Goal: Task Accomplishment & Management: Manage account settings

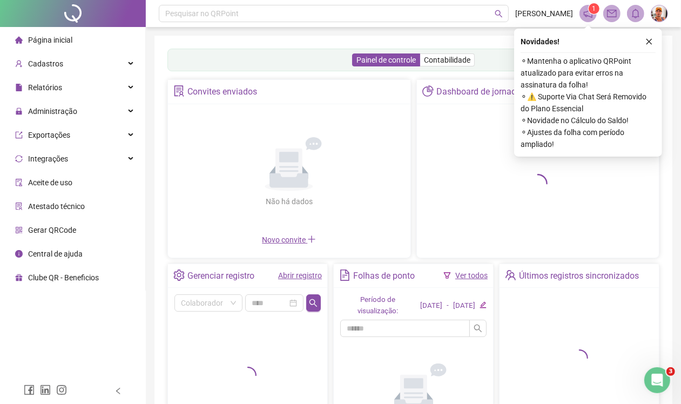
click at [50, 36] on span "Página inicial" at bounding box center [50, 40] width 44 height 9
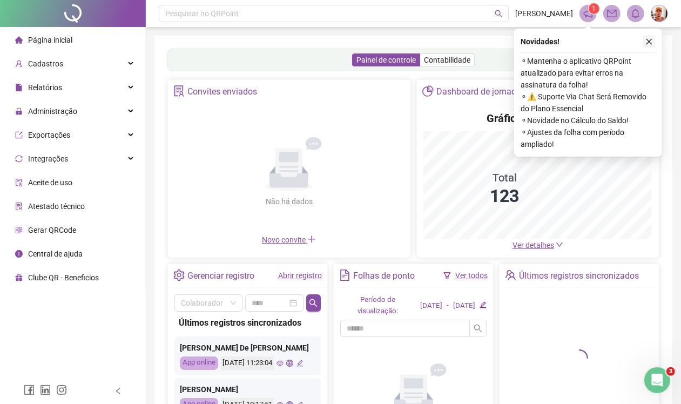
click at [647, 40] on icon "close" at bounding box center [649, 42] width 8 height 8
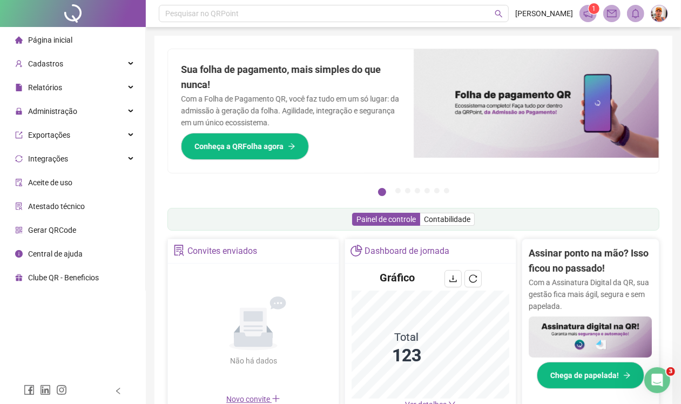
click at [55, 42] on span "Página inicial" at bounding box center [50, 40] width 44 height 9
click at [52, 67] on span "Cadastros" at bounding box center [45, 63] width 35 height 9
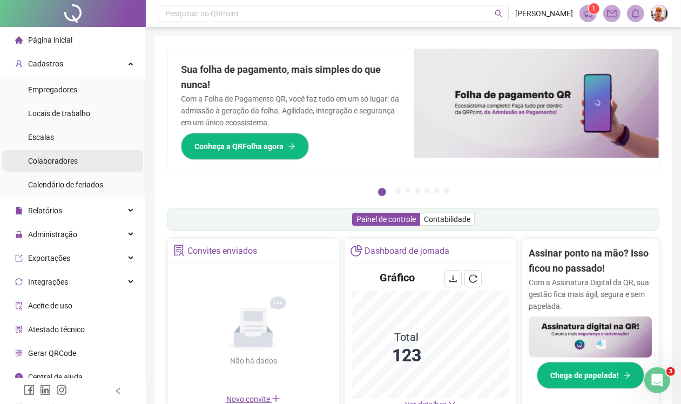
click at [46, 159] on span "Colaboradores" at bounding box center [53, 161] width 50 height 9
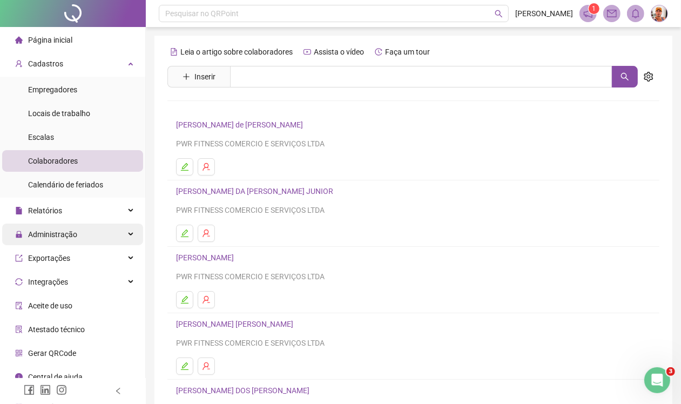
click at [38, 232] on span "Administração" at bounding box center [52, 234] width 49 height 9
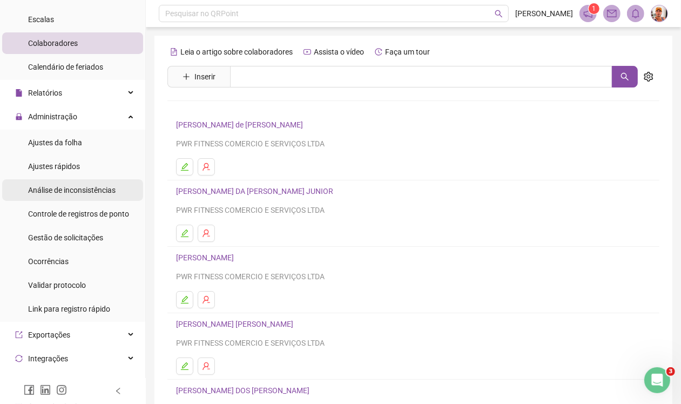
scroll to position [135, 0]
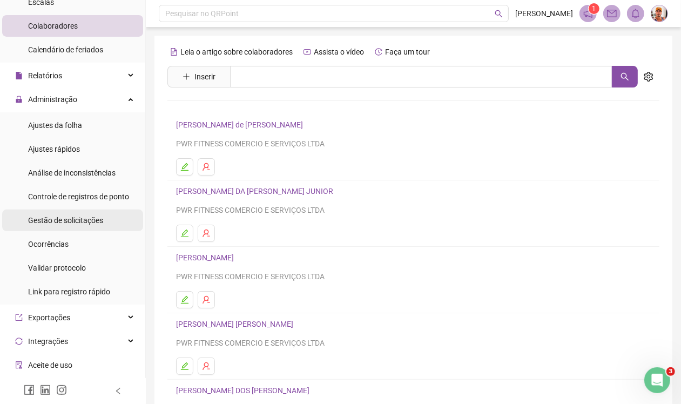
click at [62, 222] on span "Gestão de solicitações" at bounding box center [65, 220] width 75 height 9
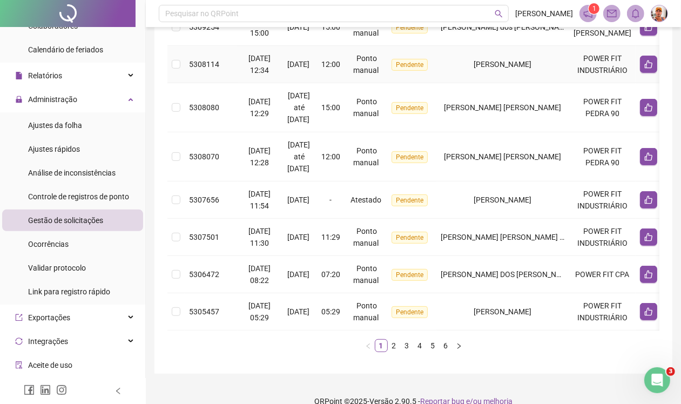
scroll to position [400, 0]
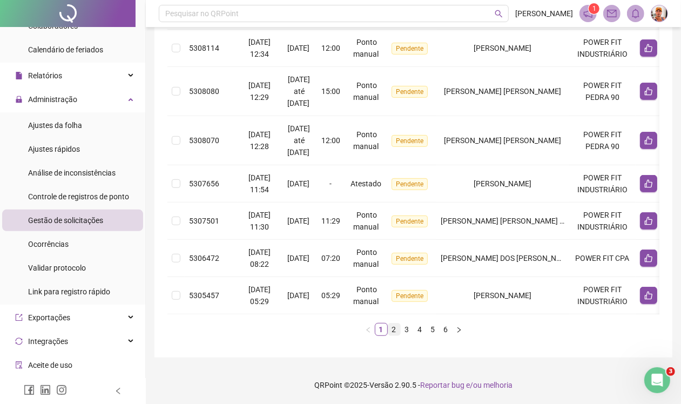
click at [392, 331] on link "2" at bounding box center [394, 329] width 12 height 12
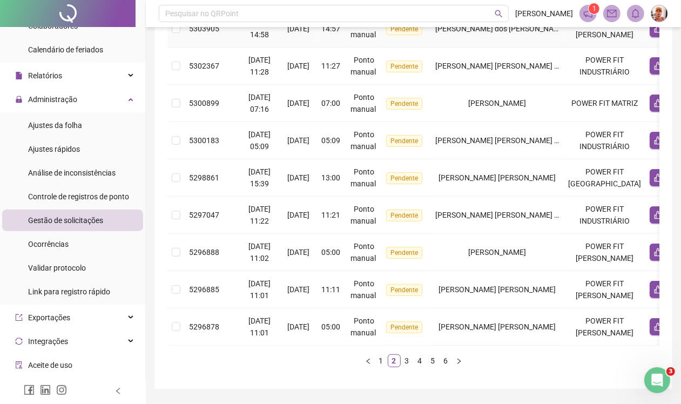
scroll to position [333, 0]
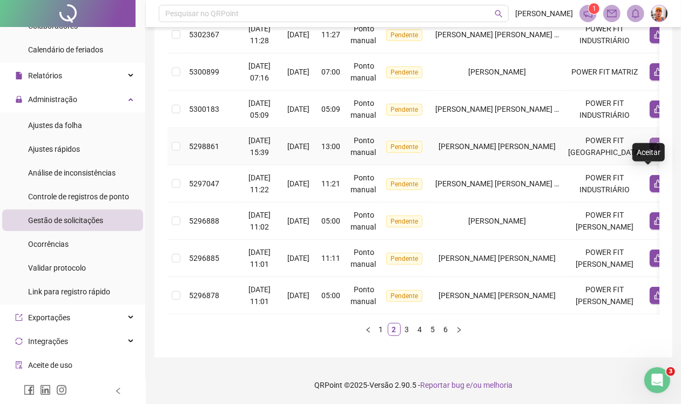
click at [650, 155] on button "button" at bounding box center [658, 146] width 17 height 17
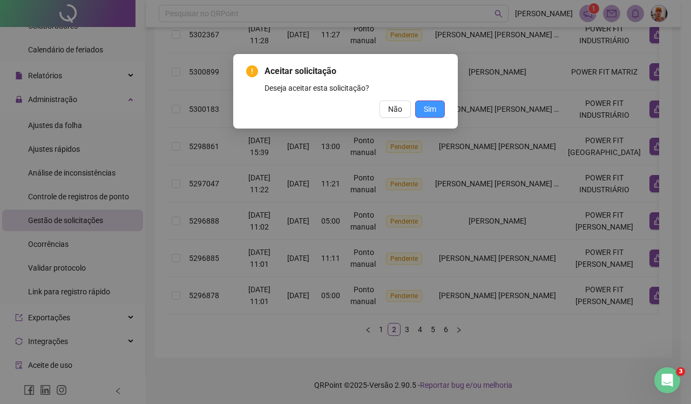
click at [428, 111] on span "Sim" at bounding box center [430, 109] width 12 height 12
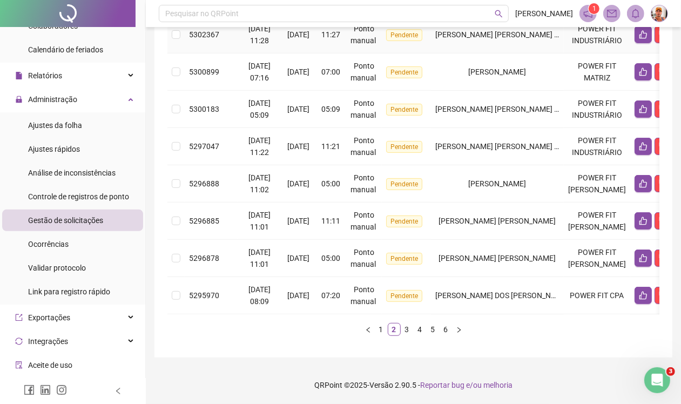
scroll to position [389, 0]
click at [405, 332] on link "3" at bounding box center [407, 329] width 12 height 12
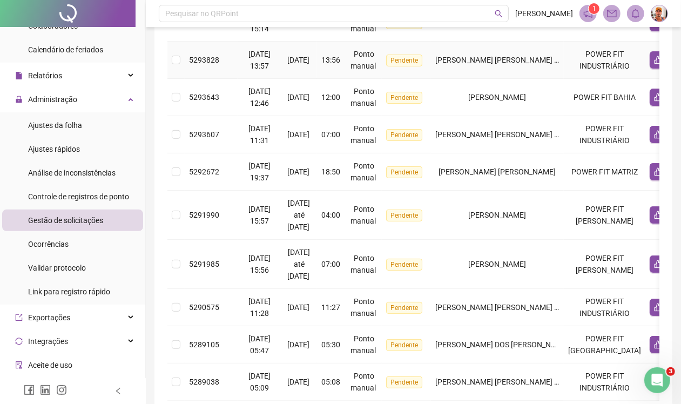
scroll to position [309, 0]
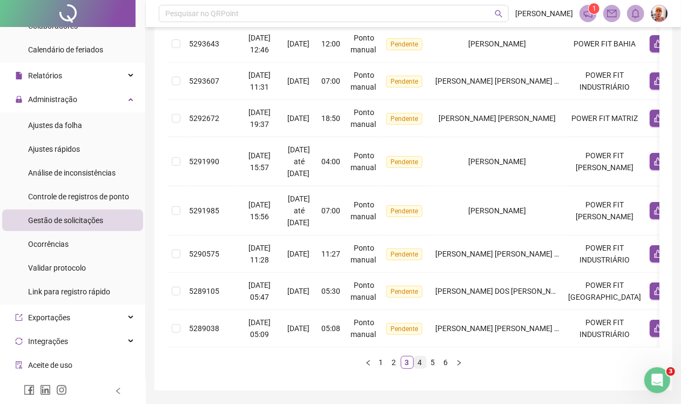
click at [417, 368] on link "4" at bounding box center [420, 362] width 12 height 12
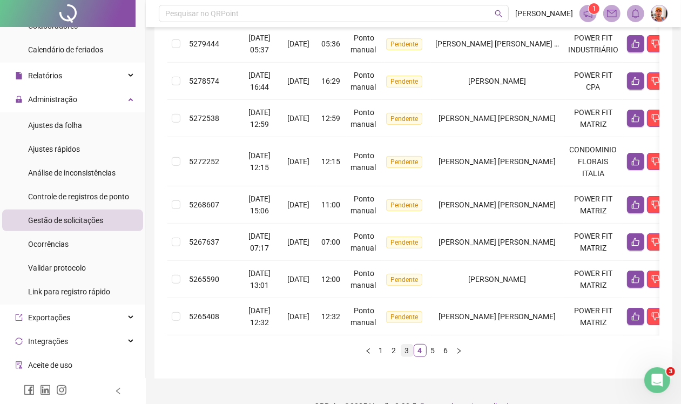
click at [405, 356] on link "3" at bounding box center [407, 350] width 12 height 12
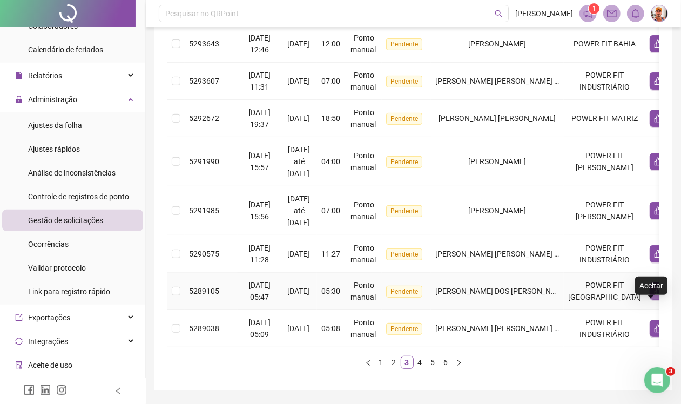
click at [654, 295] on icon "like" at bounding box center [658, 291] width 9 height 9
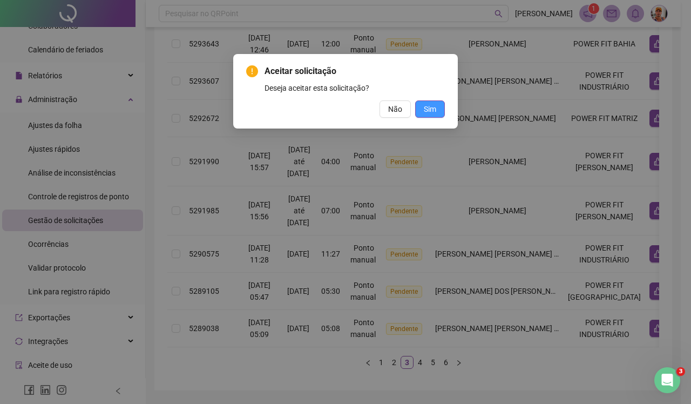
click at [427, 106] on span "Sim" at bounding box center [430, 109] width 12 height 12
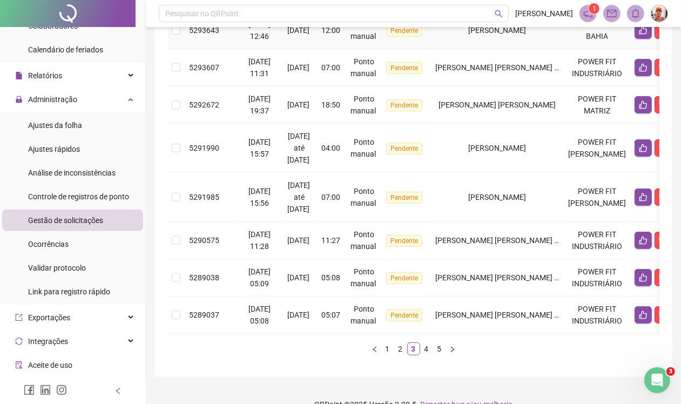
scroll to position [365, 0]
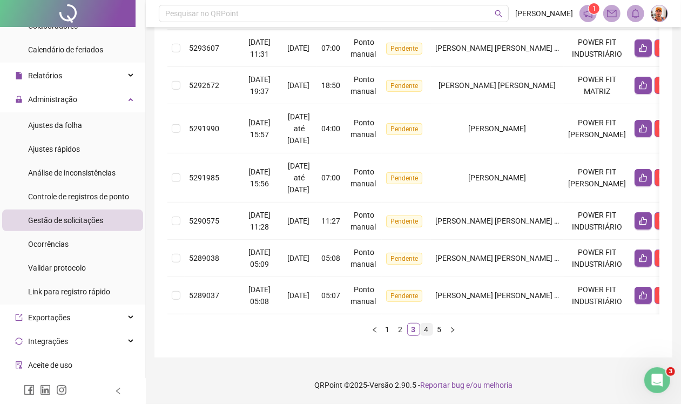
click at [430, 330] on link "4" at bounding box center [427, 329] width 12 height 12
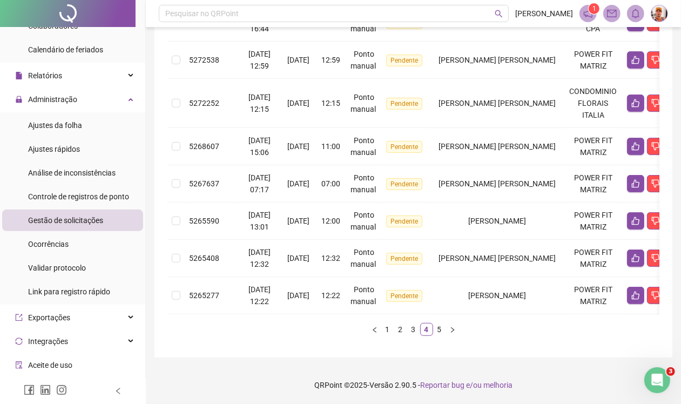
scroll to position [341, 0]
click at [441, 333] on link "5" at bounding box center [440, 329] width 12 height 12
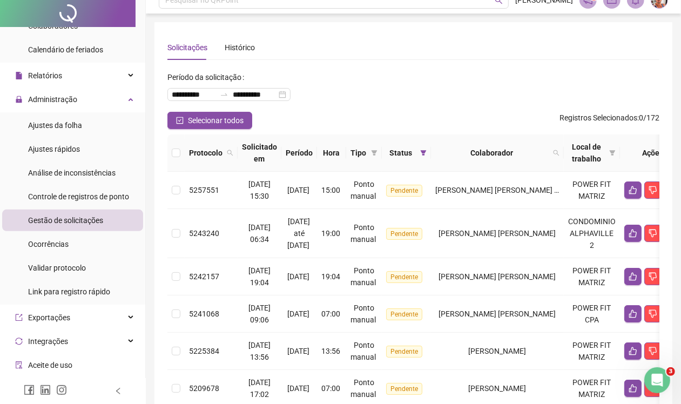
scroll to position [0, 0]
